Goal: Communication & Community: Answer question/provide support

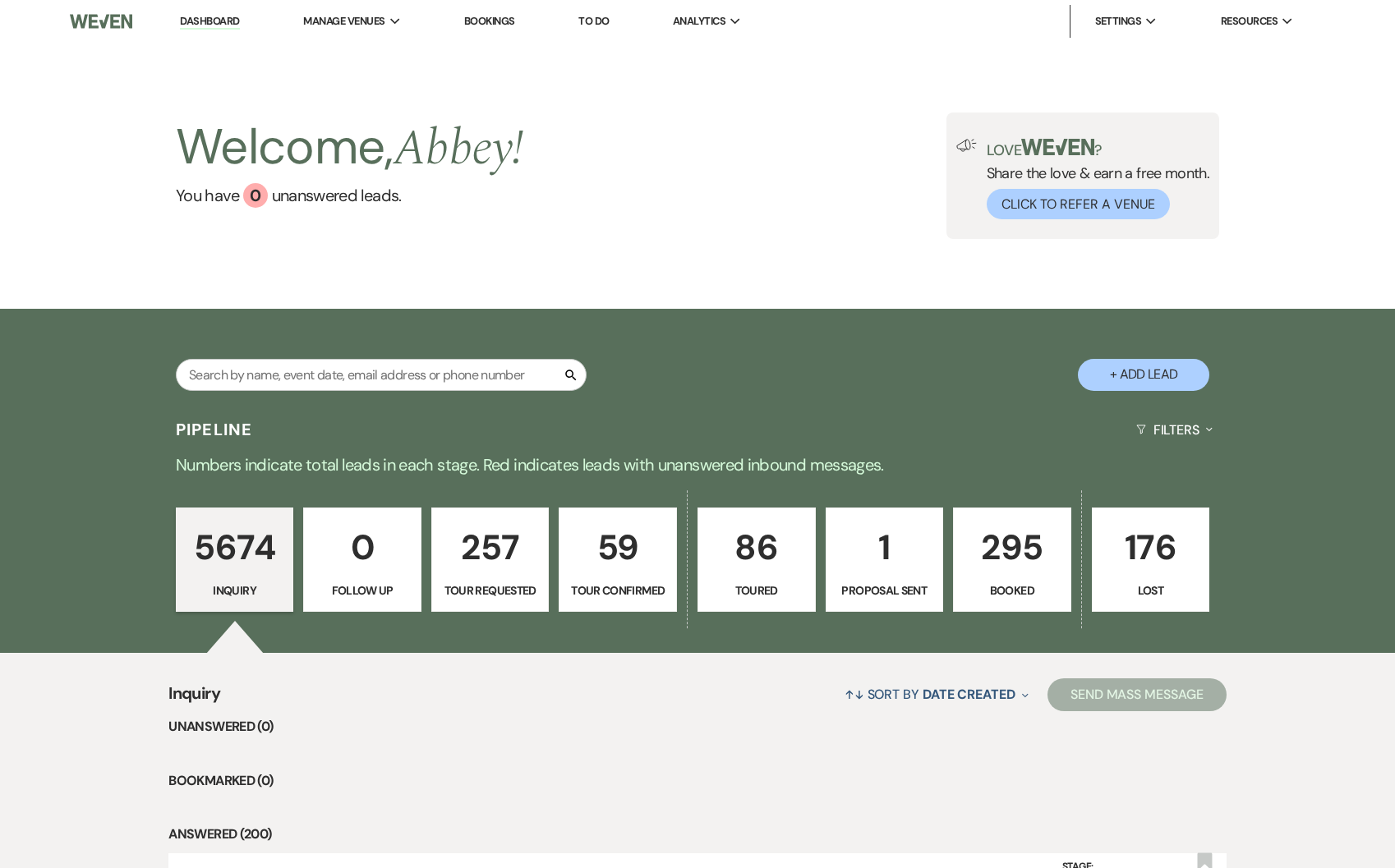
click at [989, 567] on p "295" at bounding box center [1012, 548] width 97 height 55
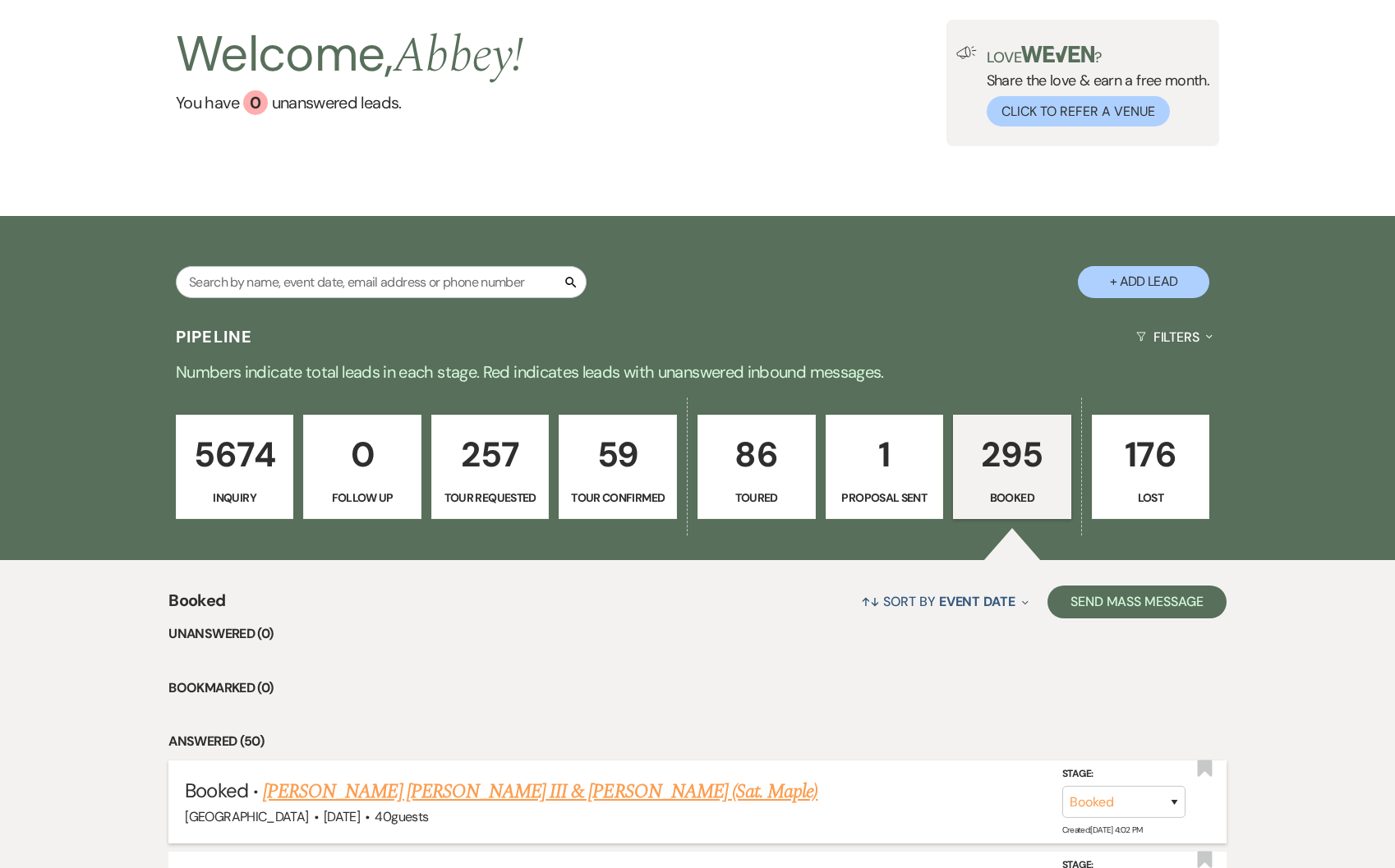
scroll to position [308, 0]
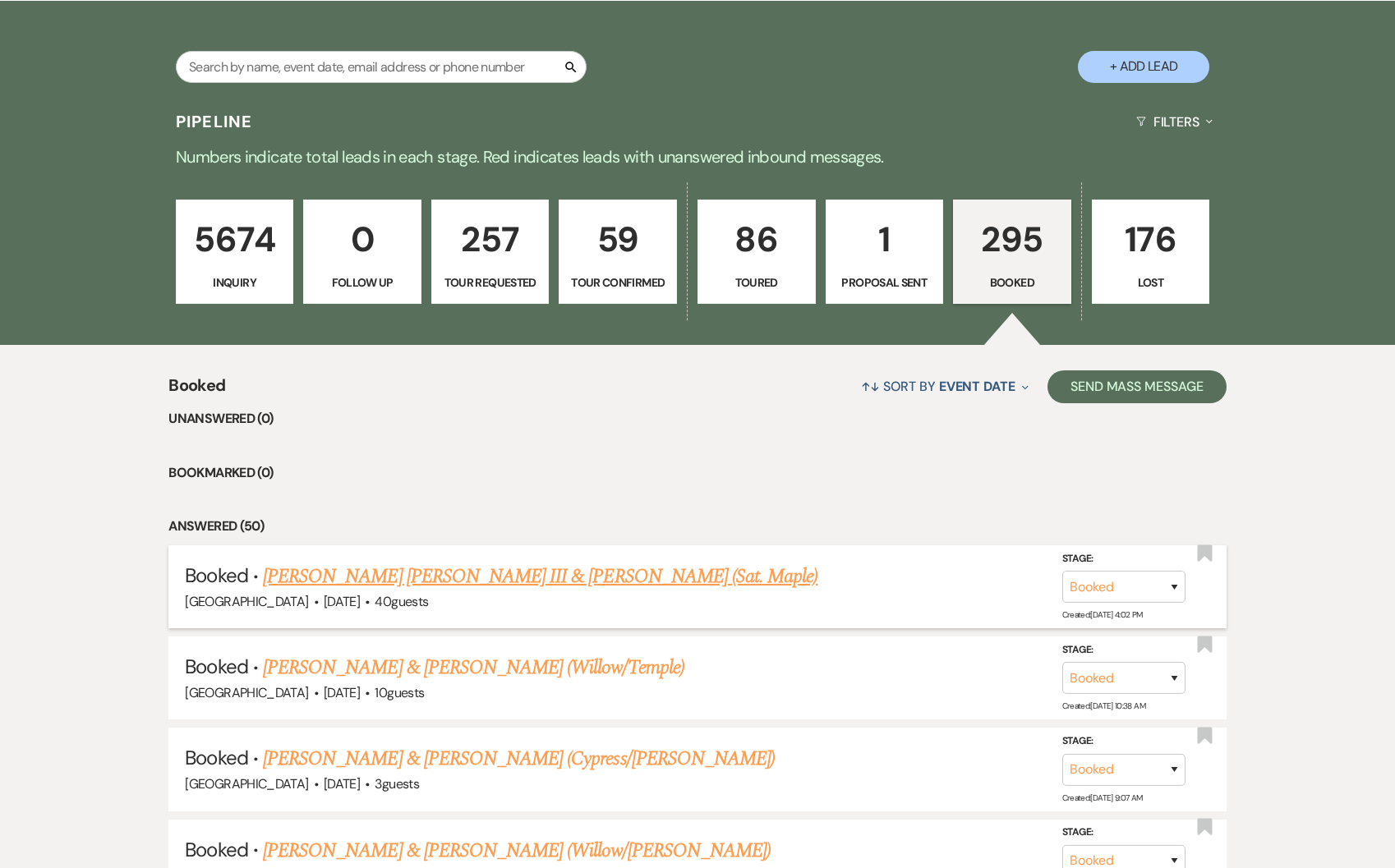
click at [383, 586] on link "[PERSON_NAME] [PERSON_NAME] III & [PERSON_NAME] (Sat. Maple)" at bounding box center [539, 576] width 554 height 30
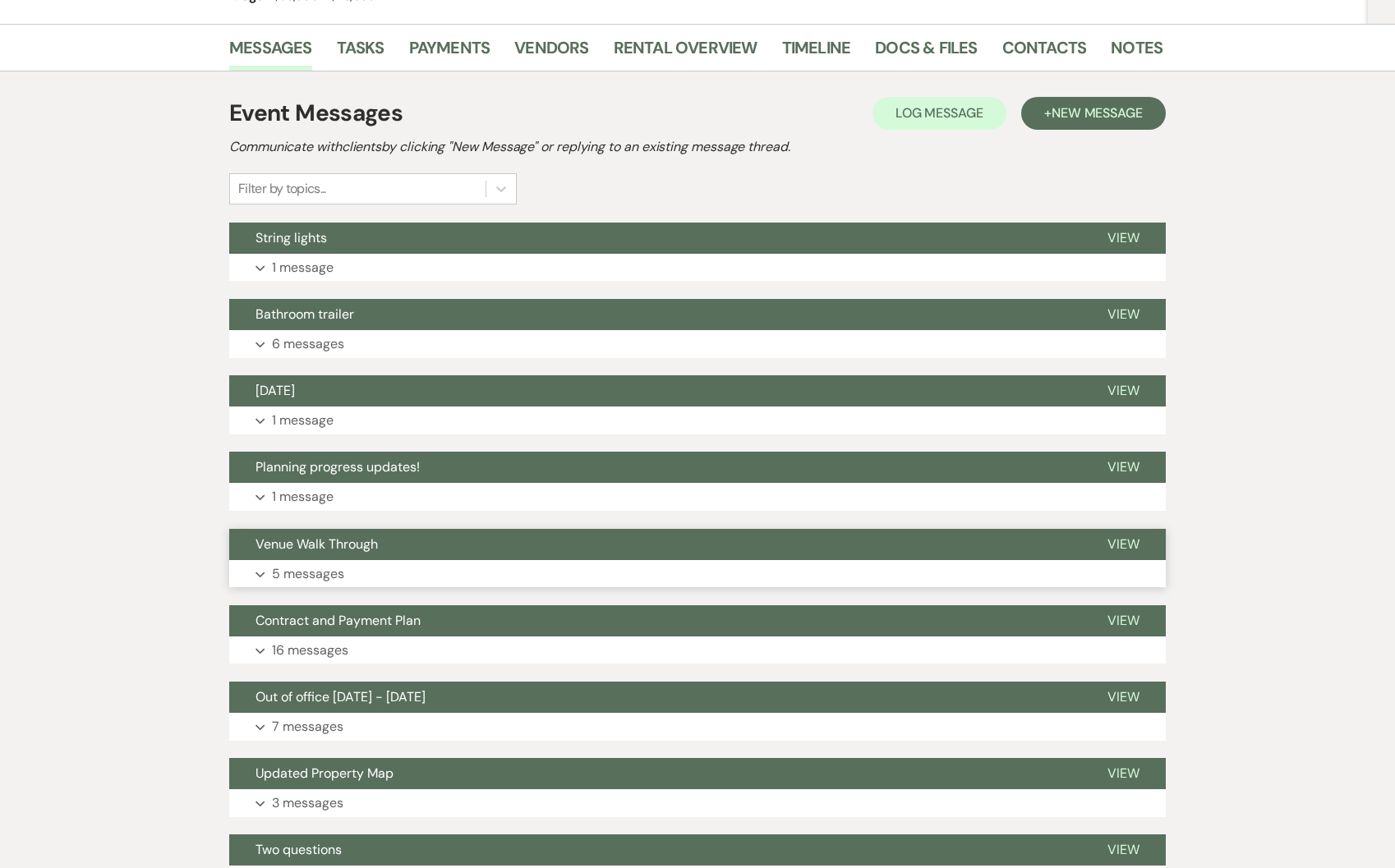
click at [370, 560] on button "Expand 5 messages" at bounding box center [698, 574] width 937 height 28
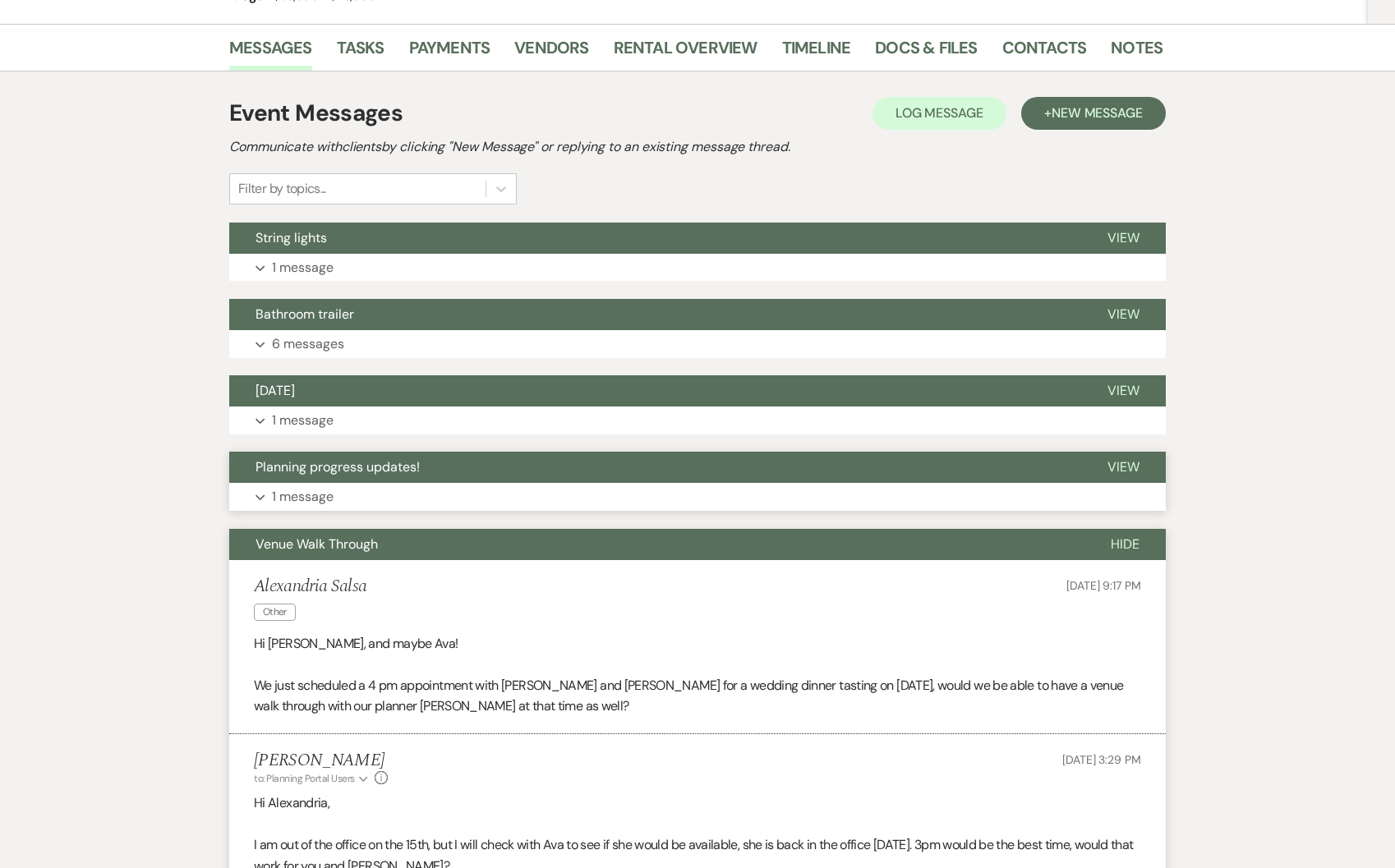
click at [373, 452] on button "Planning progress updates!" at bounding box center [655, 467] width 852 height 31
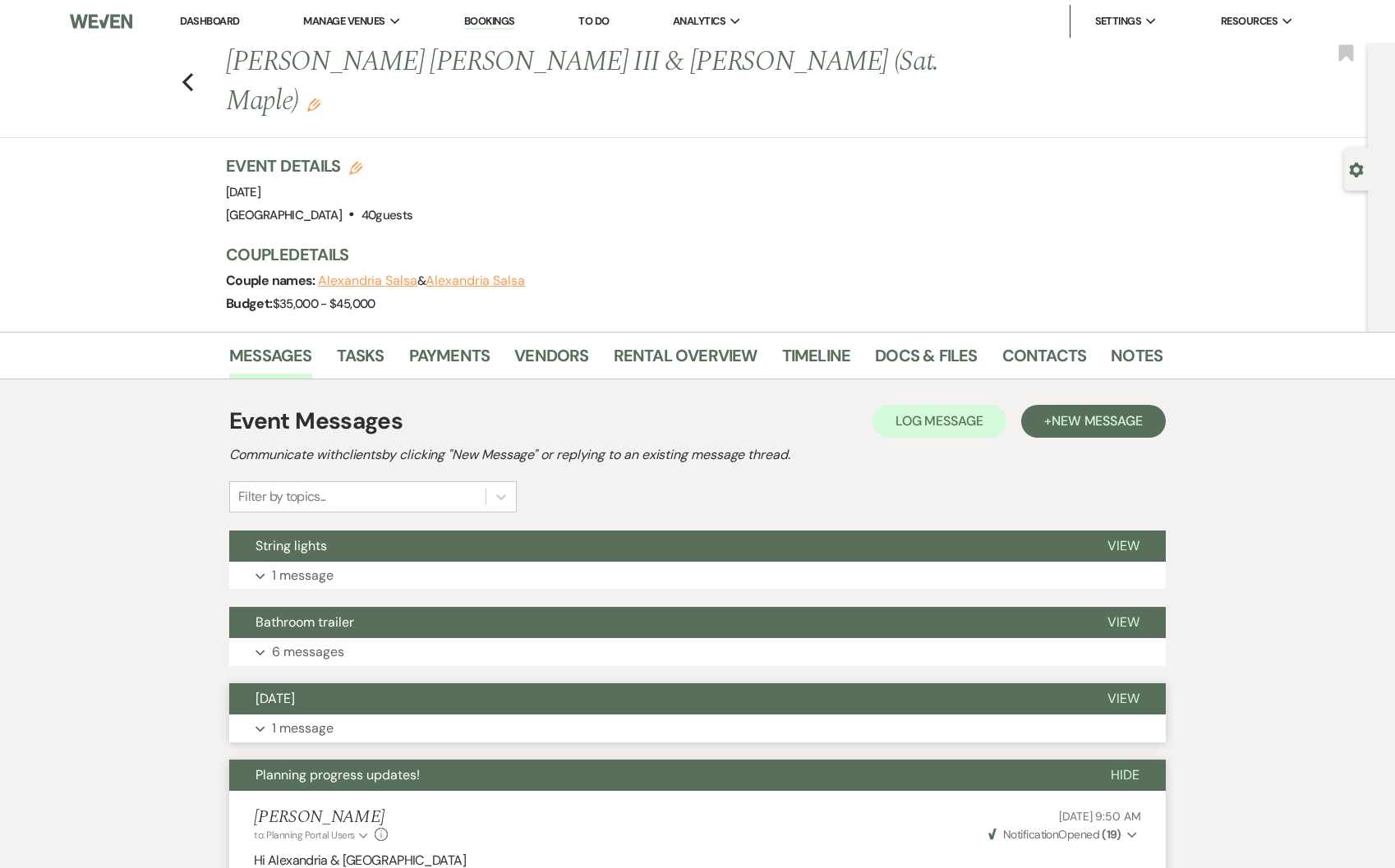
click at [404, 684] on button "[DATE]" at bounding box center [655, 700] width 852 height 31
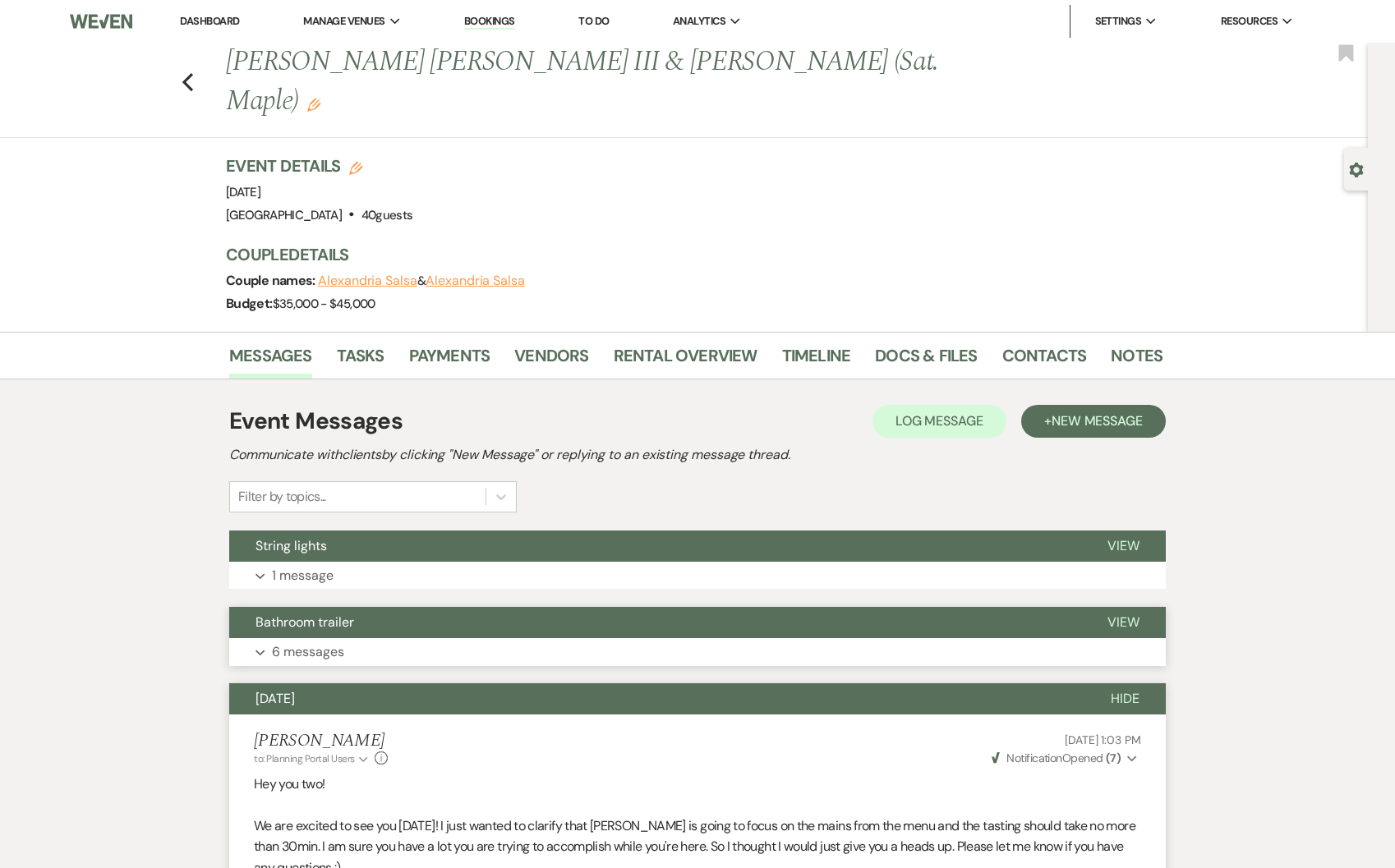
click at [482, 607] on button "Bathroom trailer" at bounding box center [655, 623] width 852 height 31
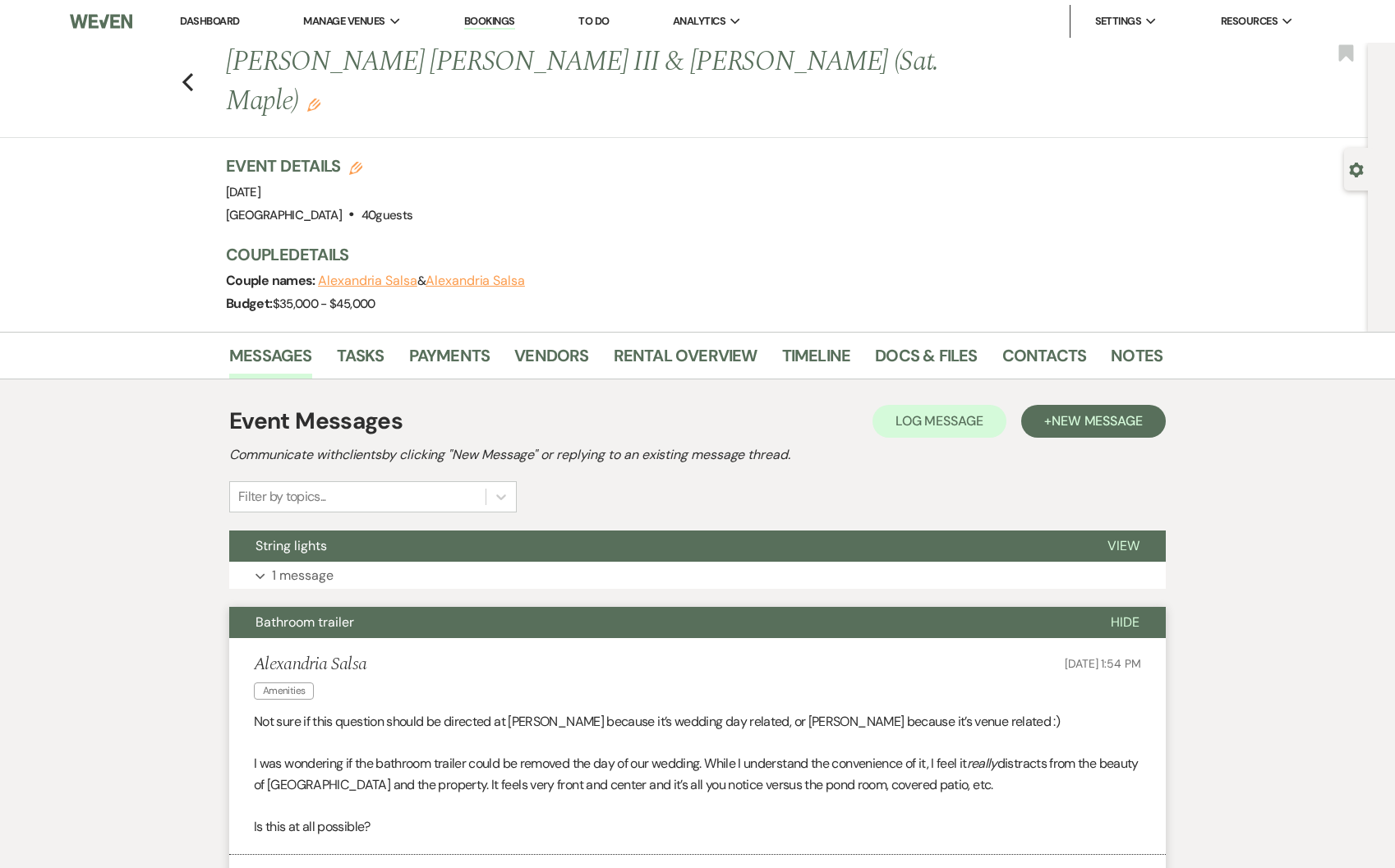
click at [214, 23] on link "Dashboard" at bounding box center [210, 21] width 59 height 14
